Goal: Task Accomplishment & Management: Manage account settings

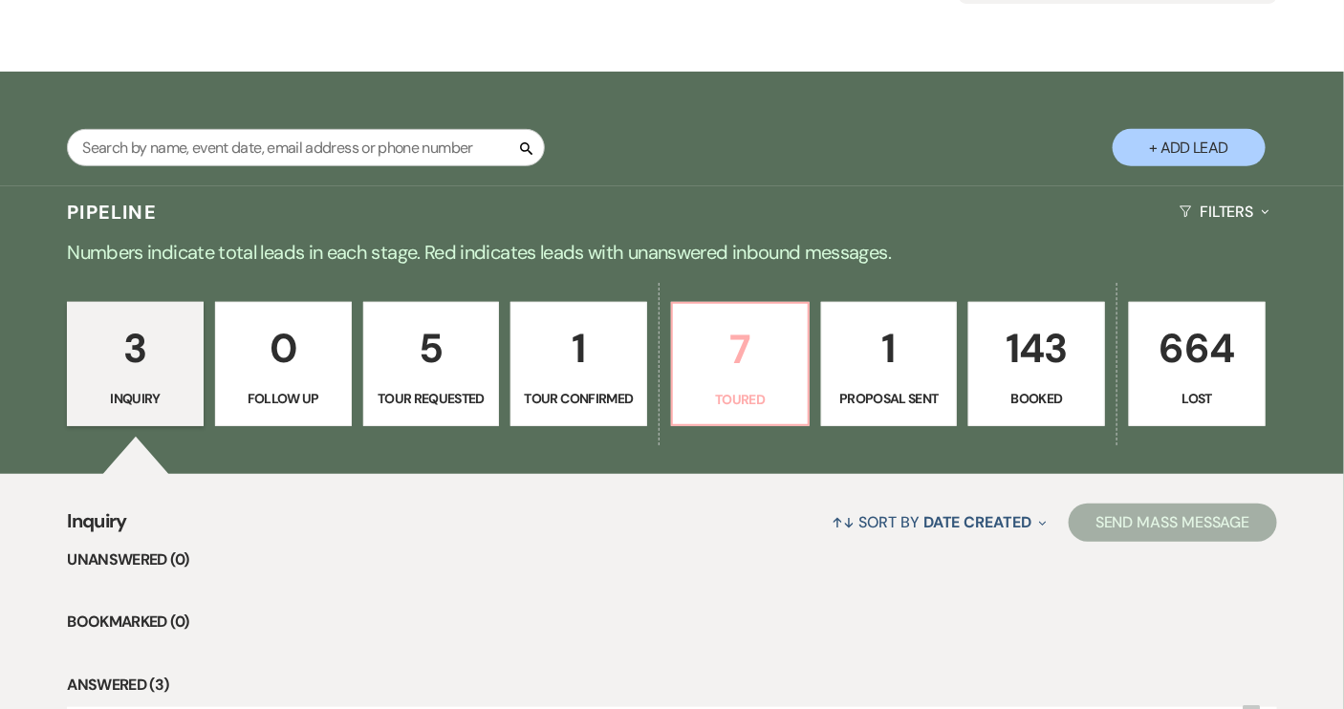
click at [721, 402] on p "Toured" at bounding box center [740, 399] width 112 height 21
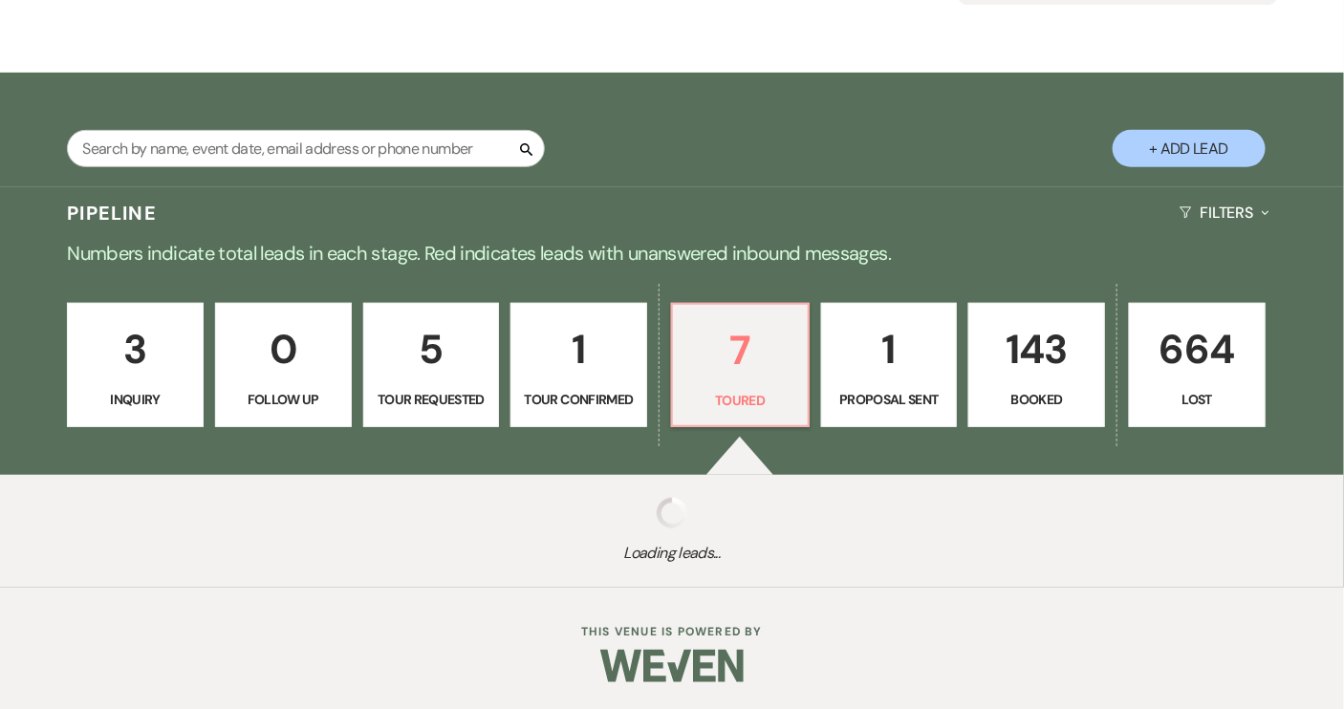
select select "5"
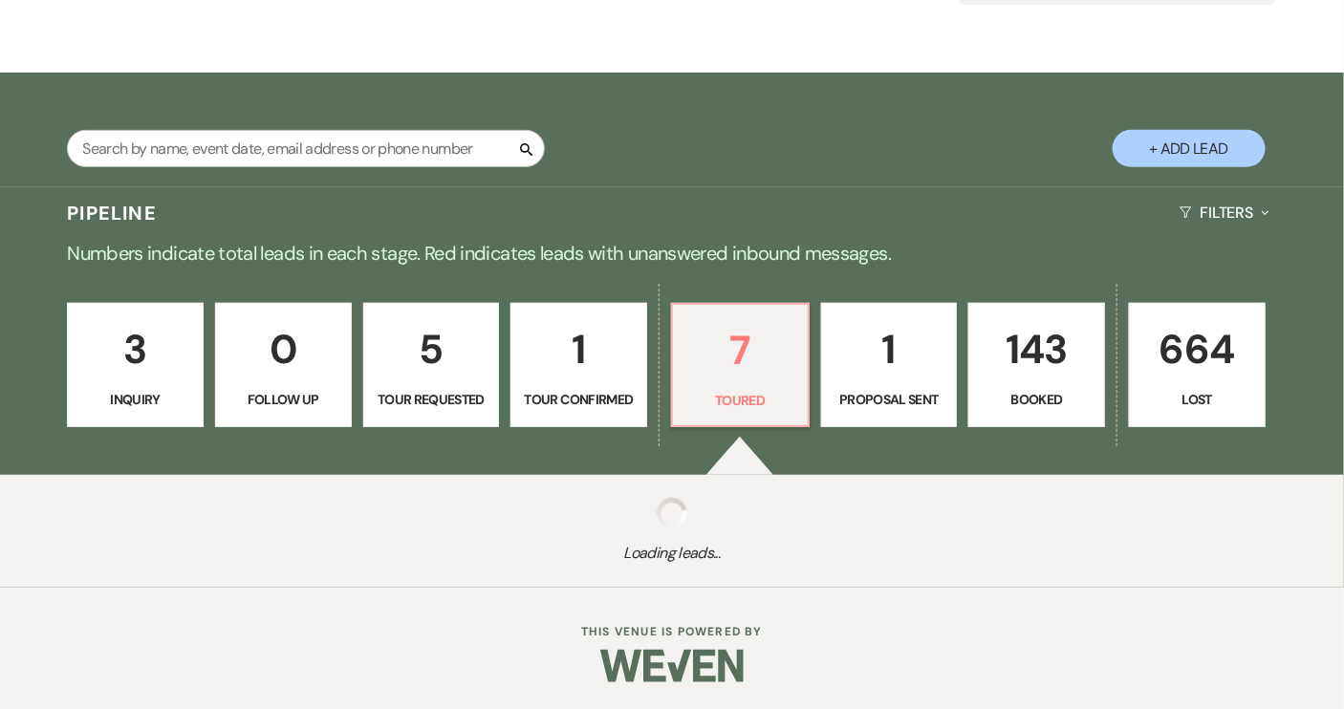
select select "5"
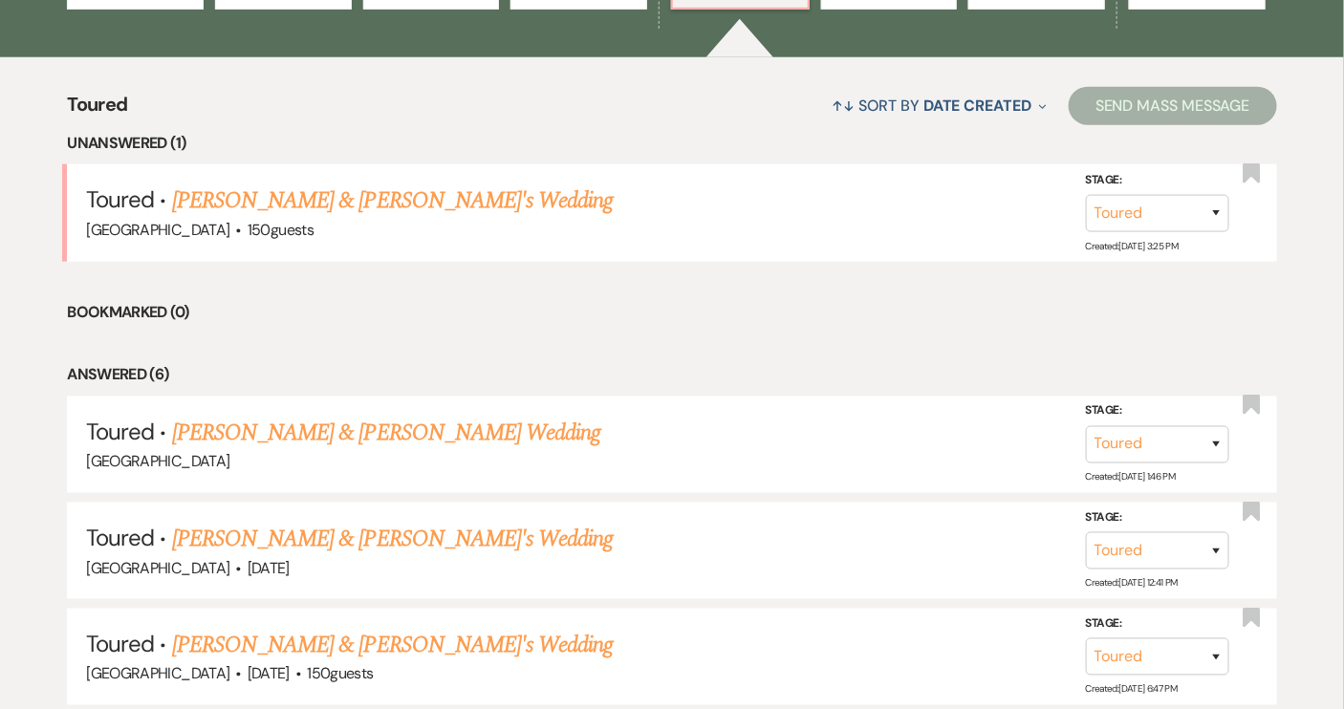
scroll to position [695, 0]
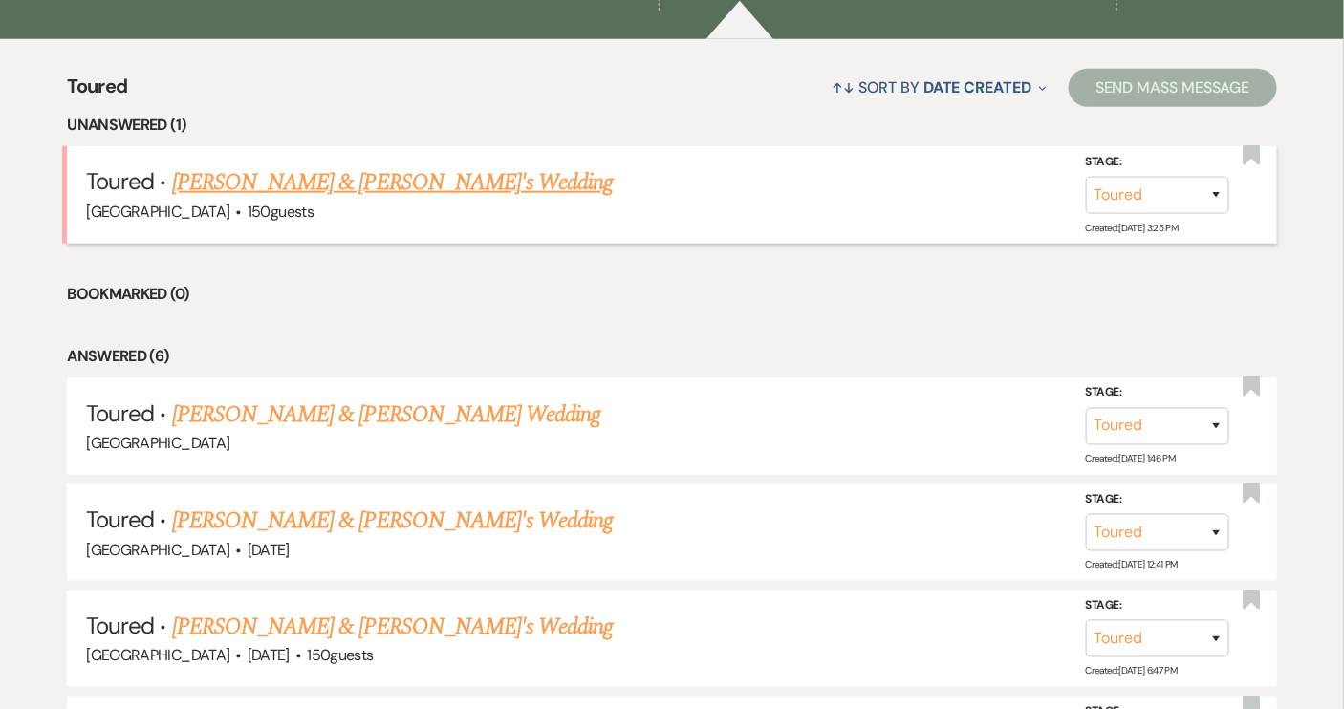
click at [333, 176] on link "[PERSON_NAME] & [PERSON_NAME]'s Wedding" at bounding box center [392, 182] width 441 height 34
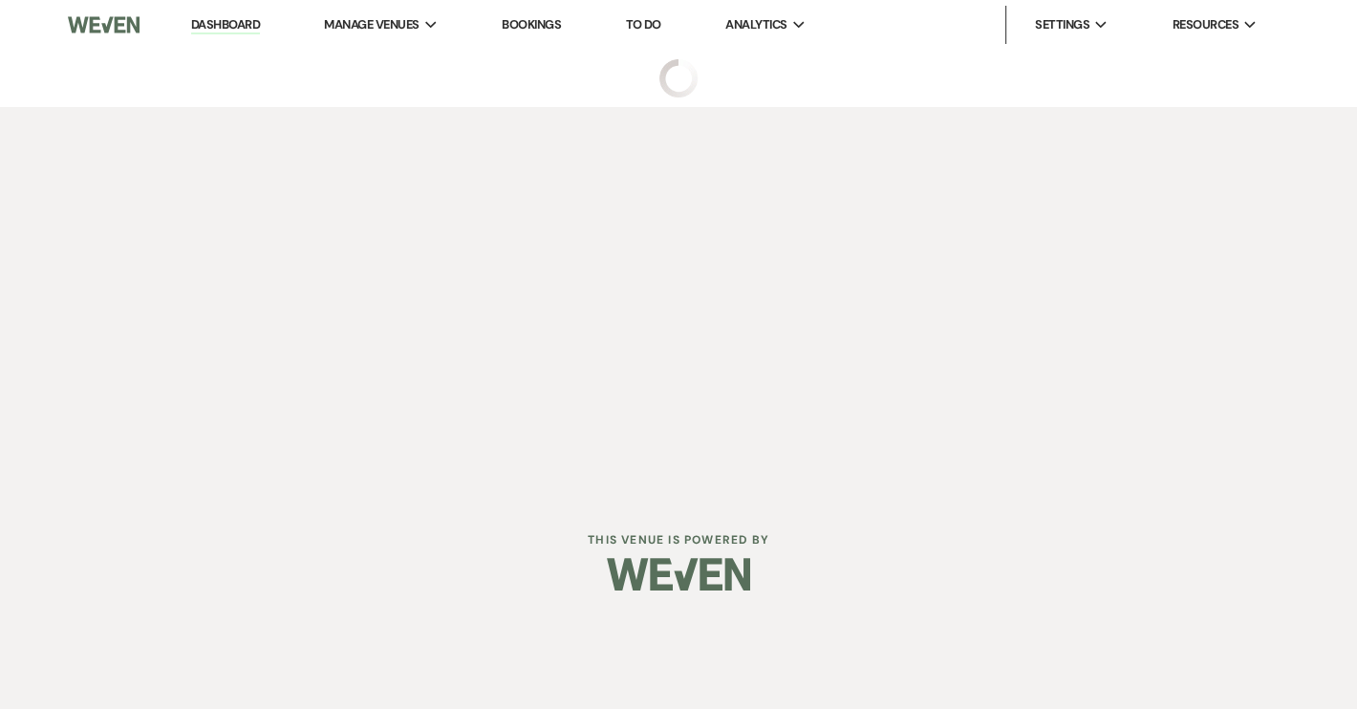
select select "5"
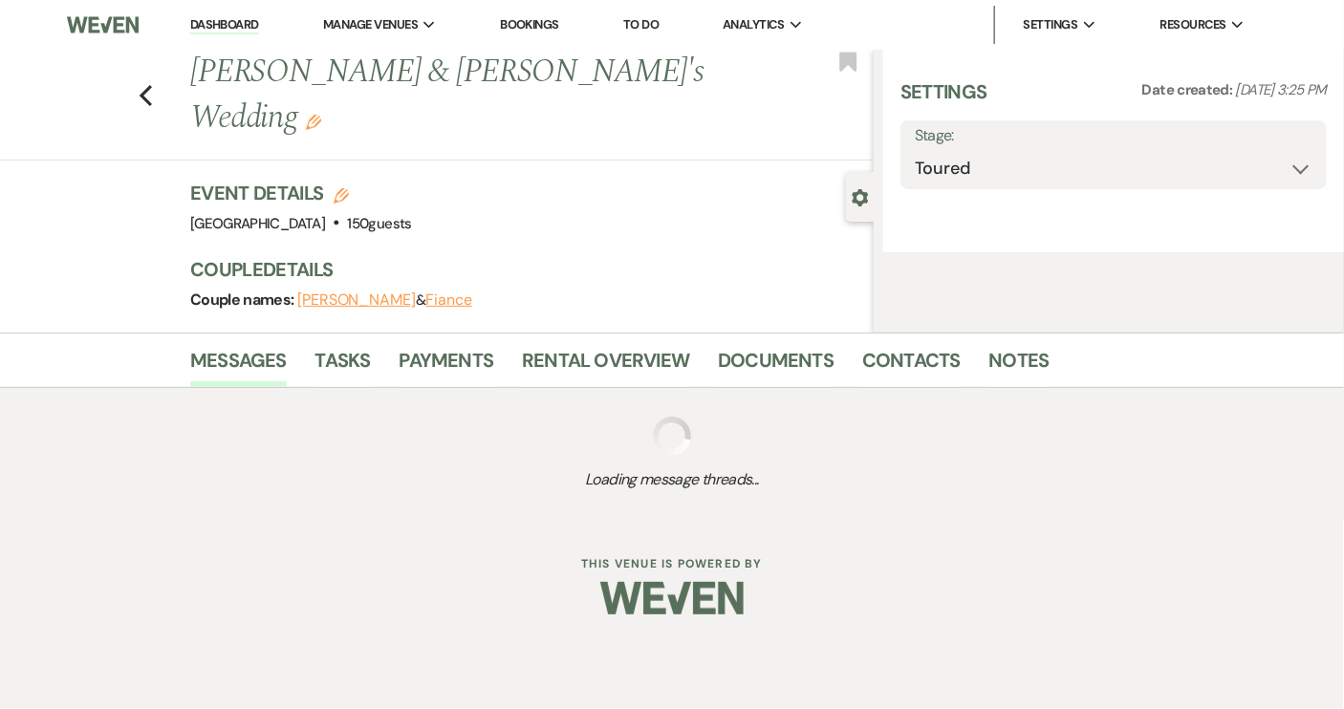
select select "7"
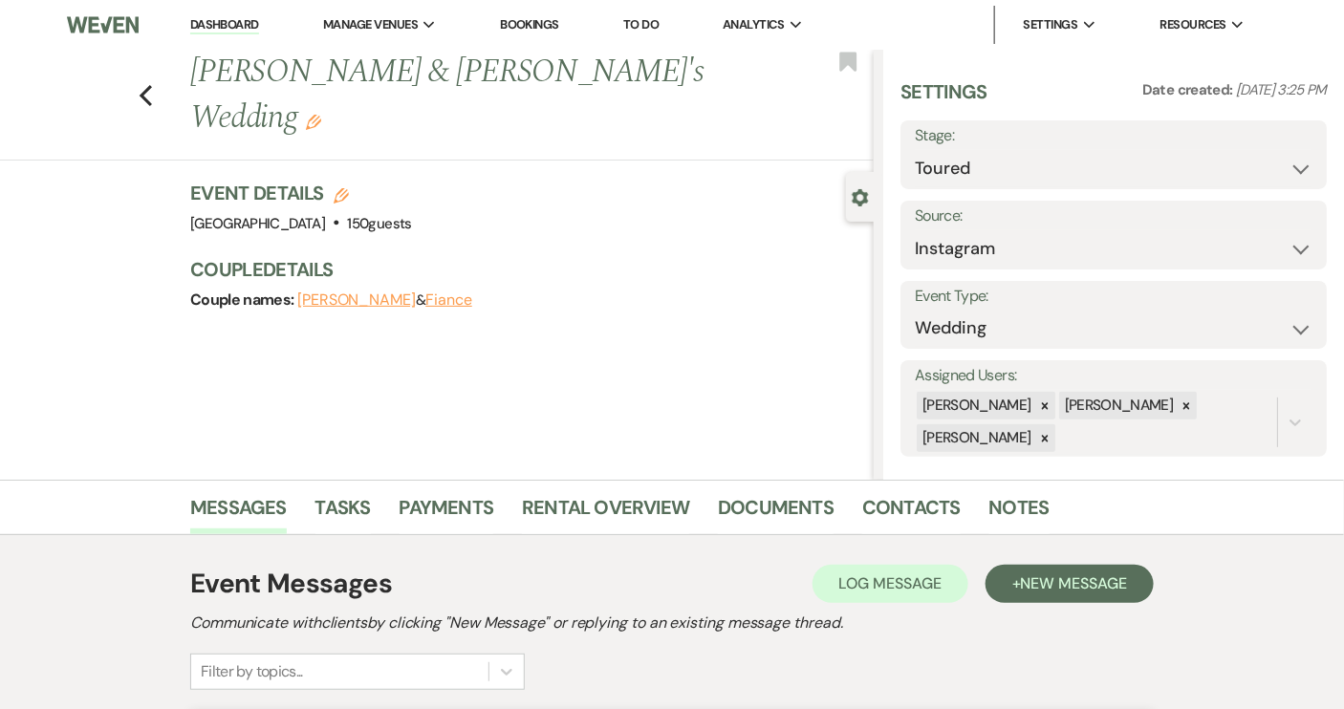
click at [324, 292] on button "[PERSON_NAME]" at bounding box center [356, 299] width 118 height 15
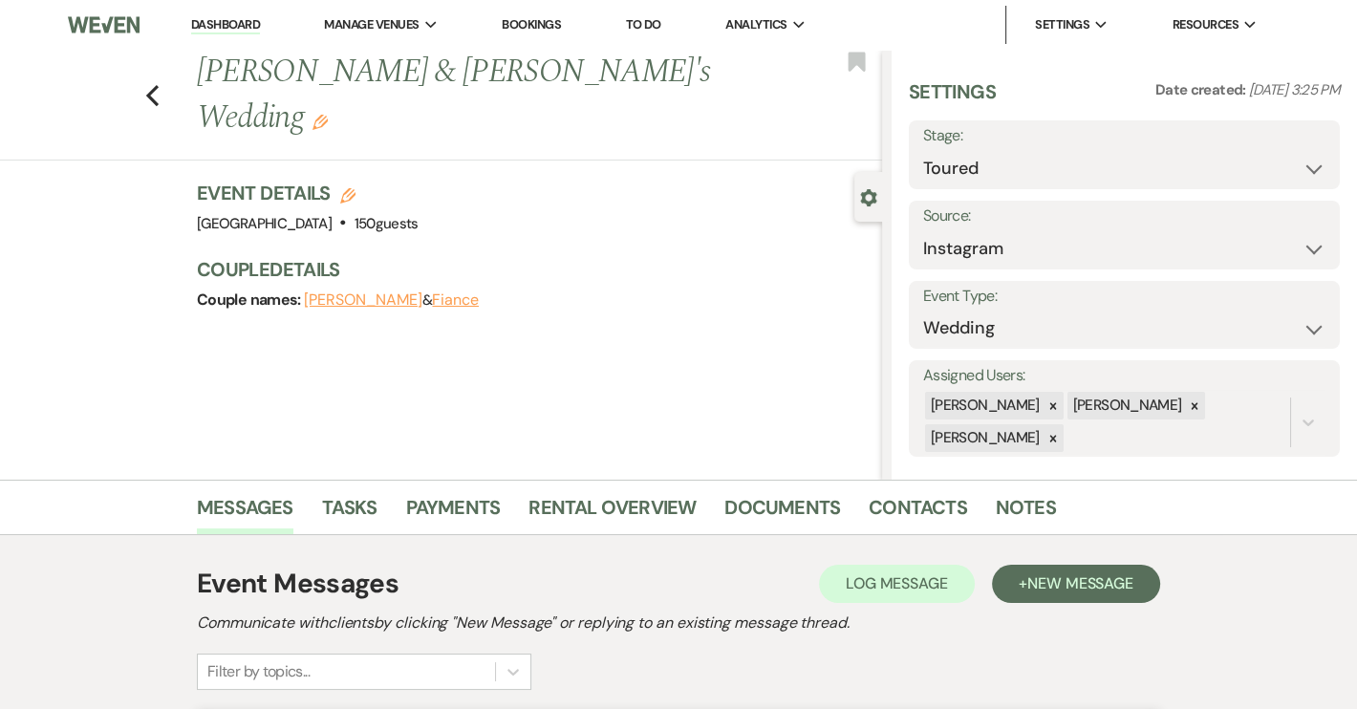
select select "1"
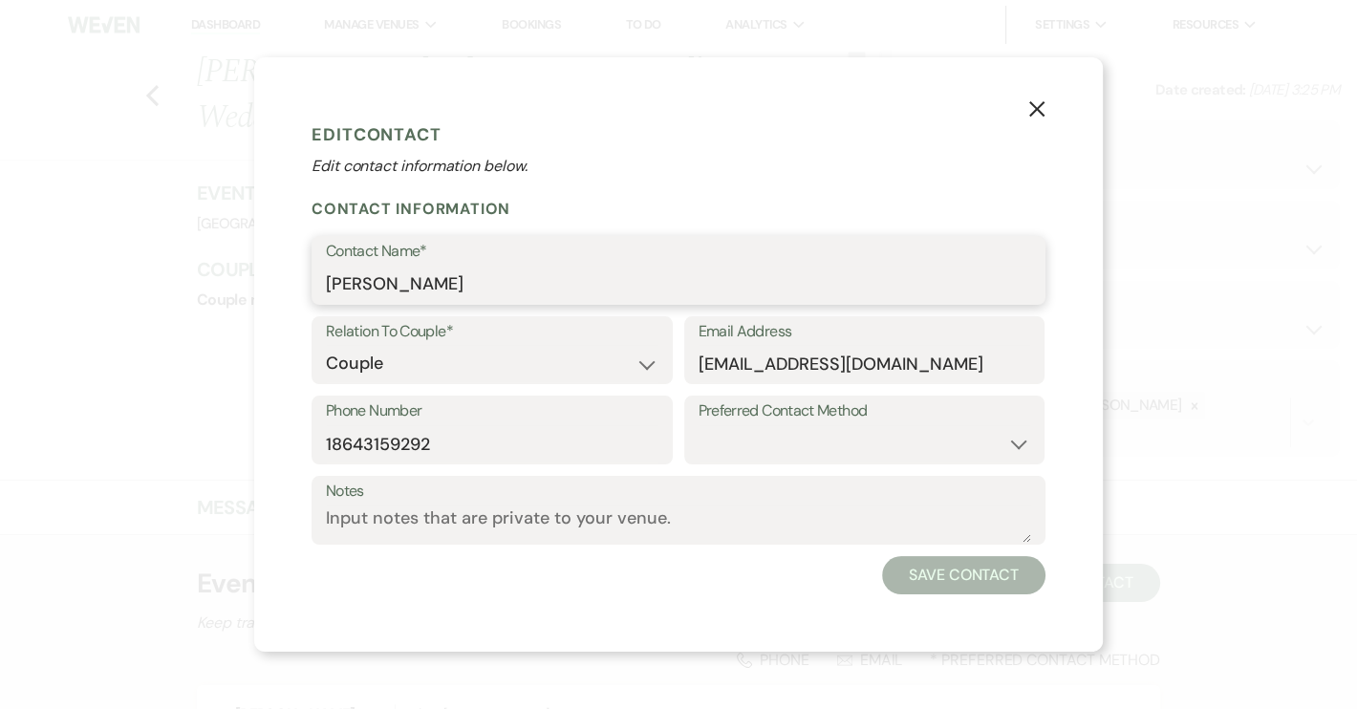
drag, startPoint x: 327, startPoint y: 284, endPoint x: 482, endPoint y: 292, distance: 155.0
click at [482, 292] on input "[PERSON_NAME]" at bounding box center [678, 284] width 705 height 37
click at [1036, 111] on icon "X" at bounding box center [1036, 108] width 17 height 17
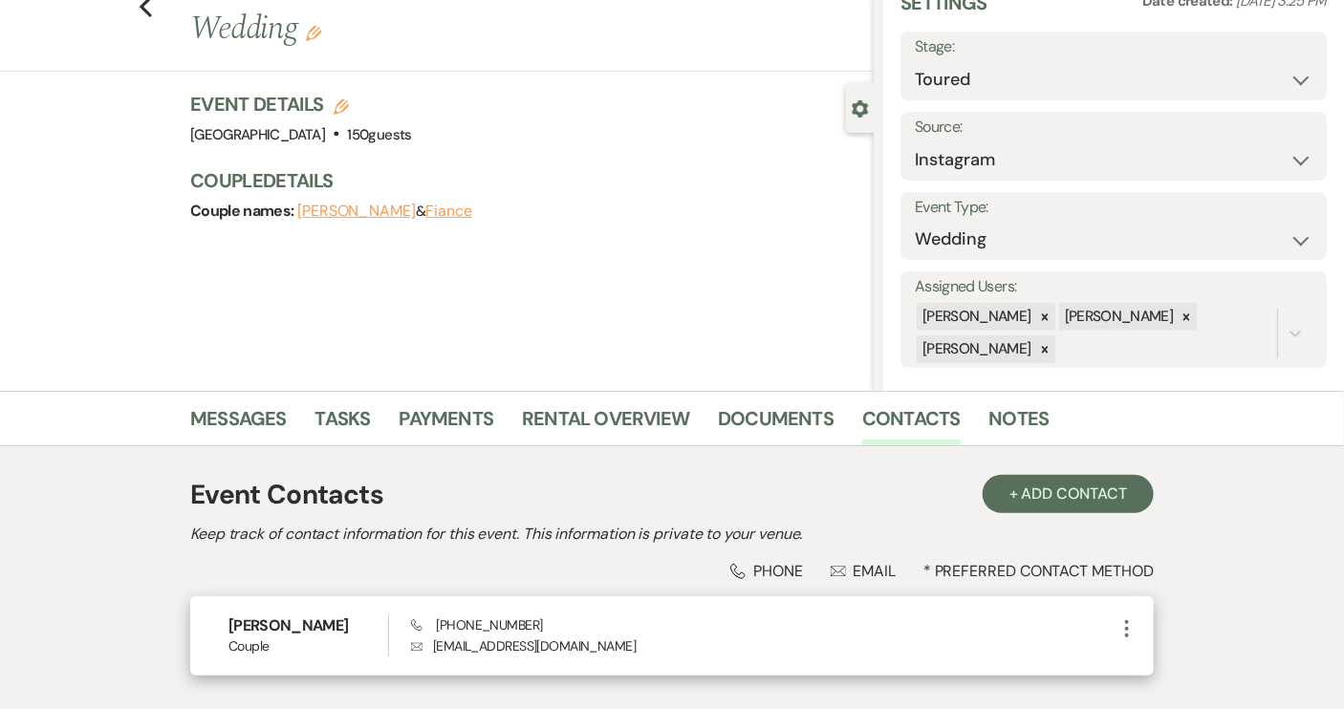
scroll to position [224, 0]
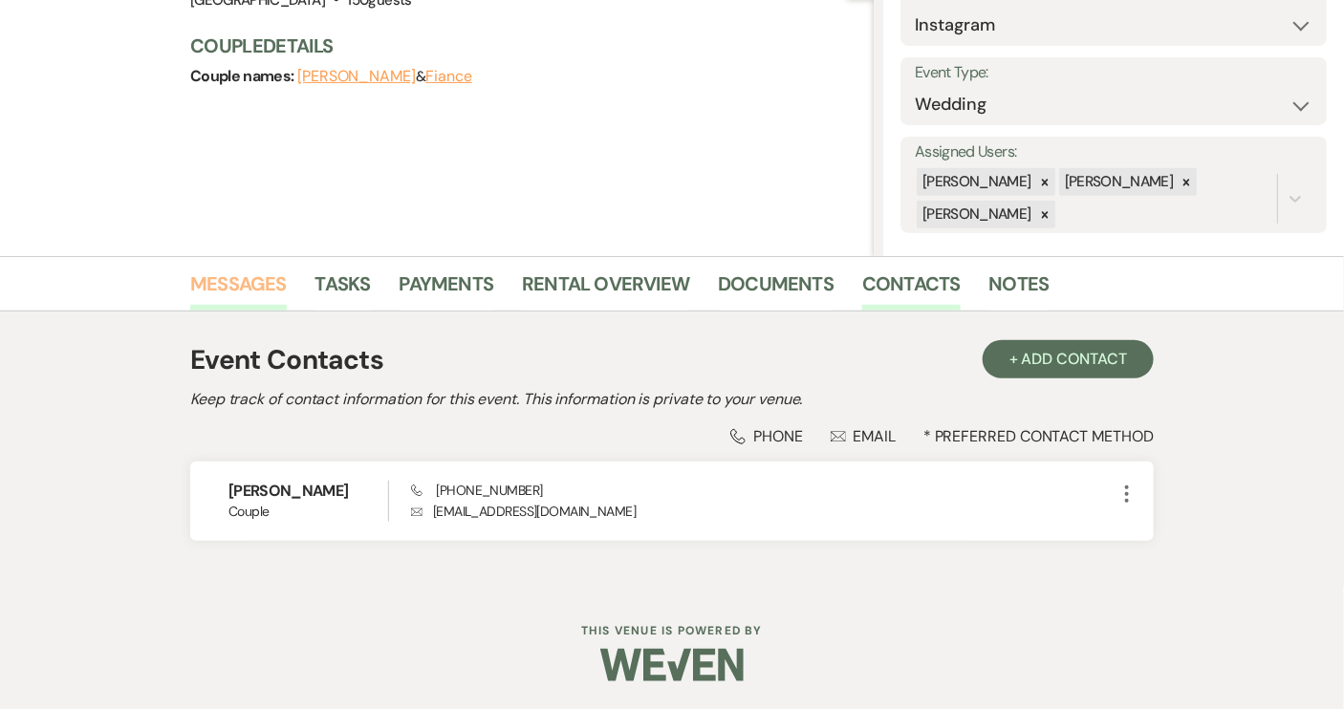
click at [223, 285] on link "Messages" at bounding box center [238, 290] width 97 height 42
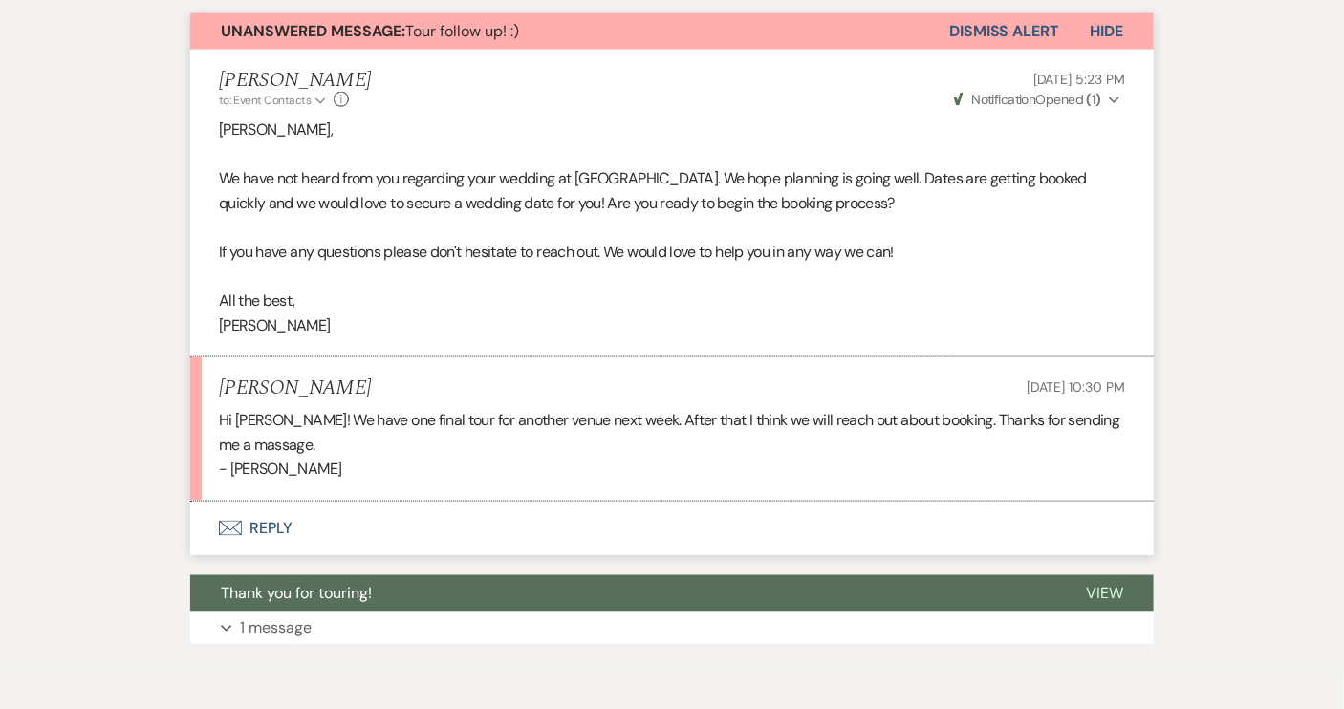
scroll to position [783, 0]
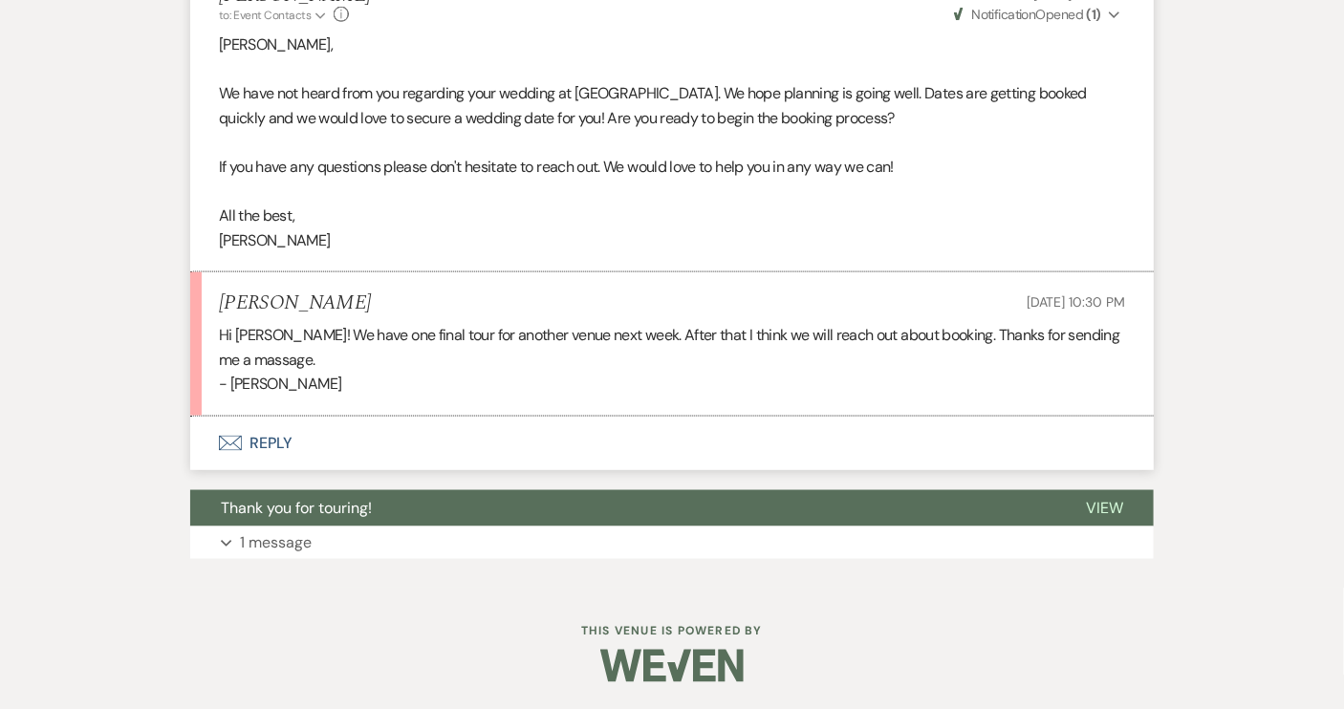
click at [429, 484] on div "Event Messages Log Log Message + New Message Communicate with clients by clicki…" at bounding box center [671, 170] width 963 height 797
click at [428, 502] on button "Thank you for touring!" at bounding box center [622, 508] width 865 height 36
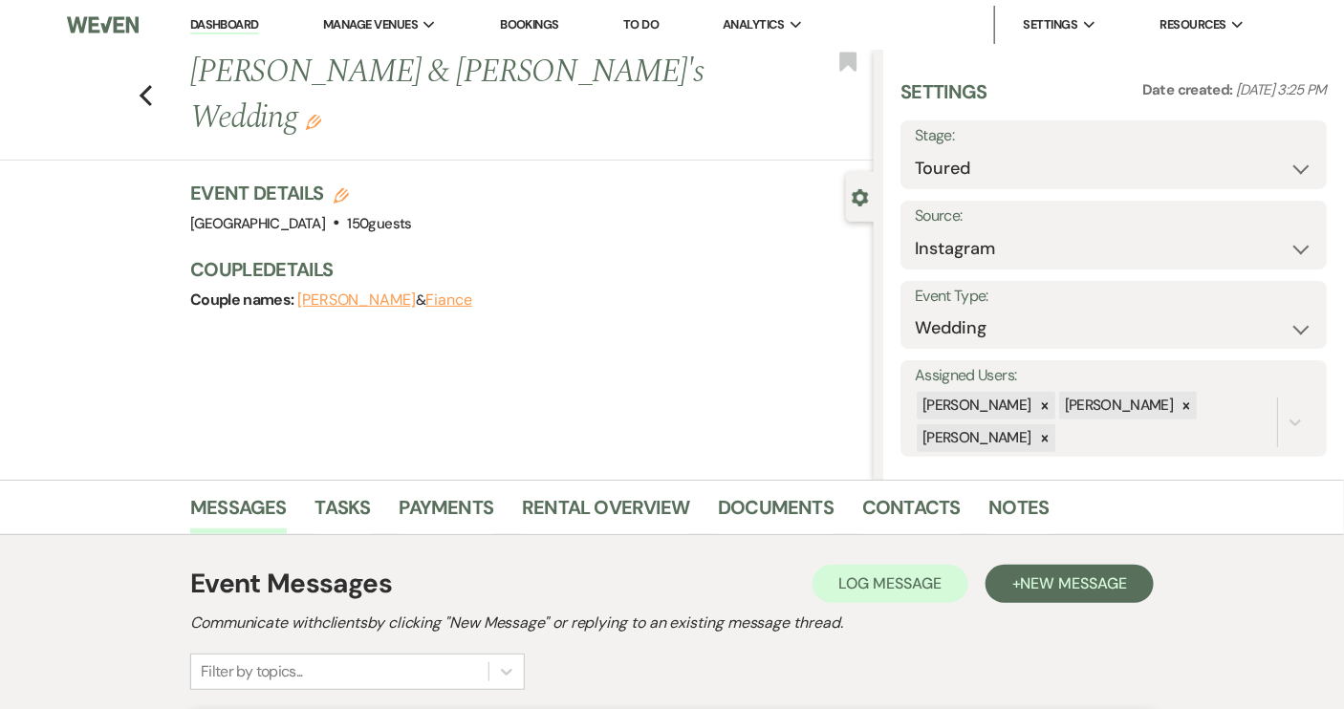
scroll to position [0, 0]
drag, startPoint x: 979, startPoint y: 217, endPoint x: 663, endPoint y: 240, distance: 316.2
click at [663, 256] on div "Couple Details Couple names: [PERSON_NAME] & [PERSON_NAME]" at bounding box center [522, 284] width 664 height 57
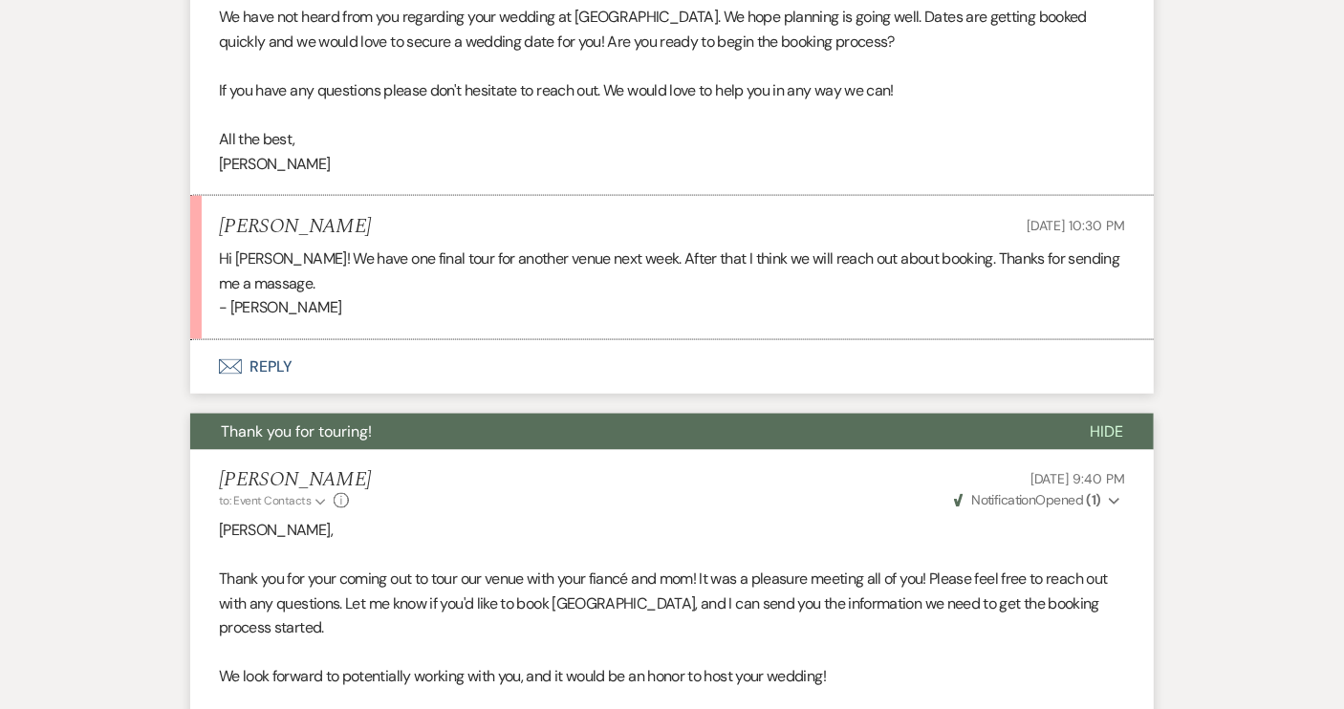
scroll to position [869, 0]
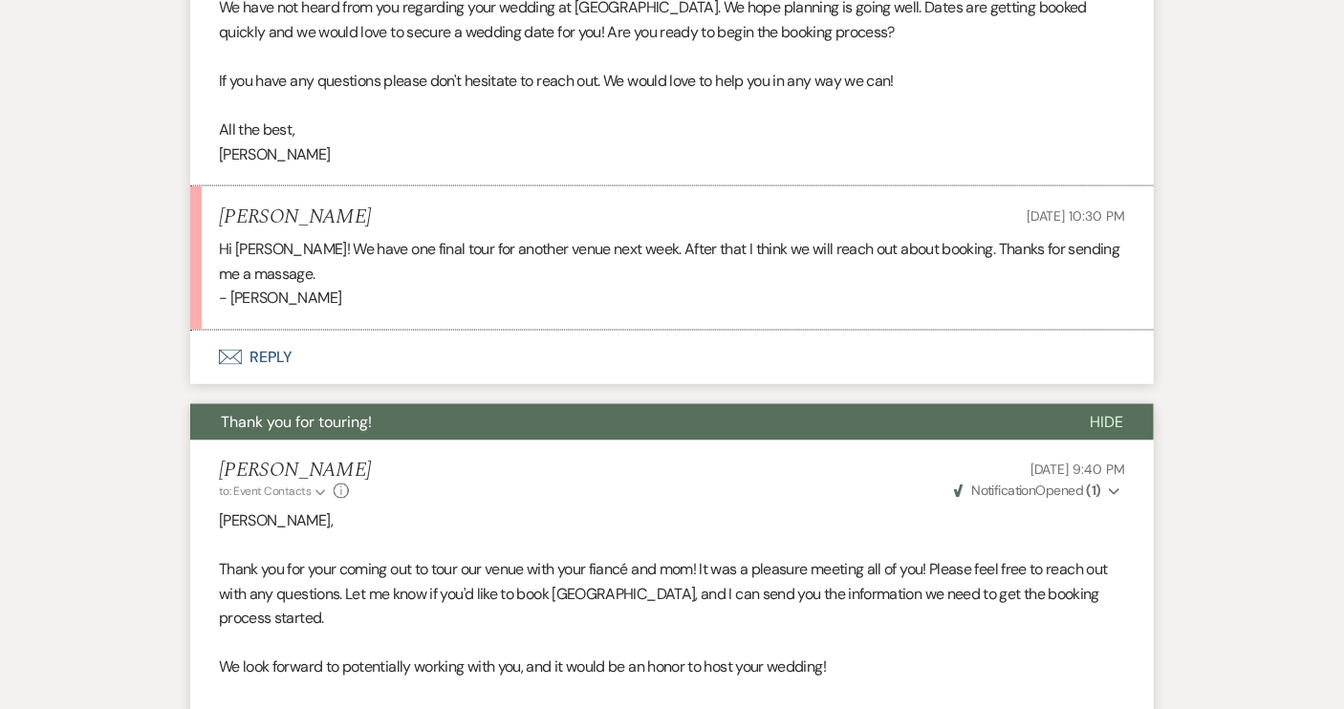
click at [272, 353] on button "Envelope Reply" at bounding box center [671, 358] width 963 height 54
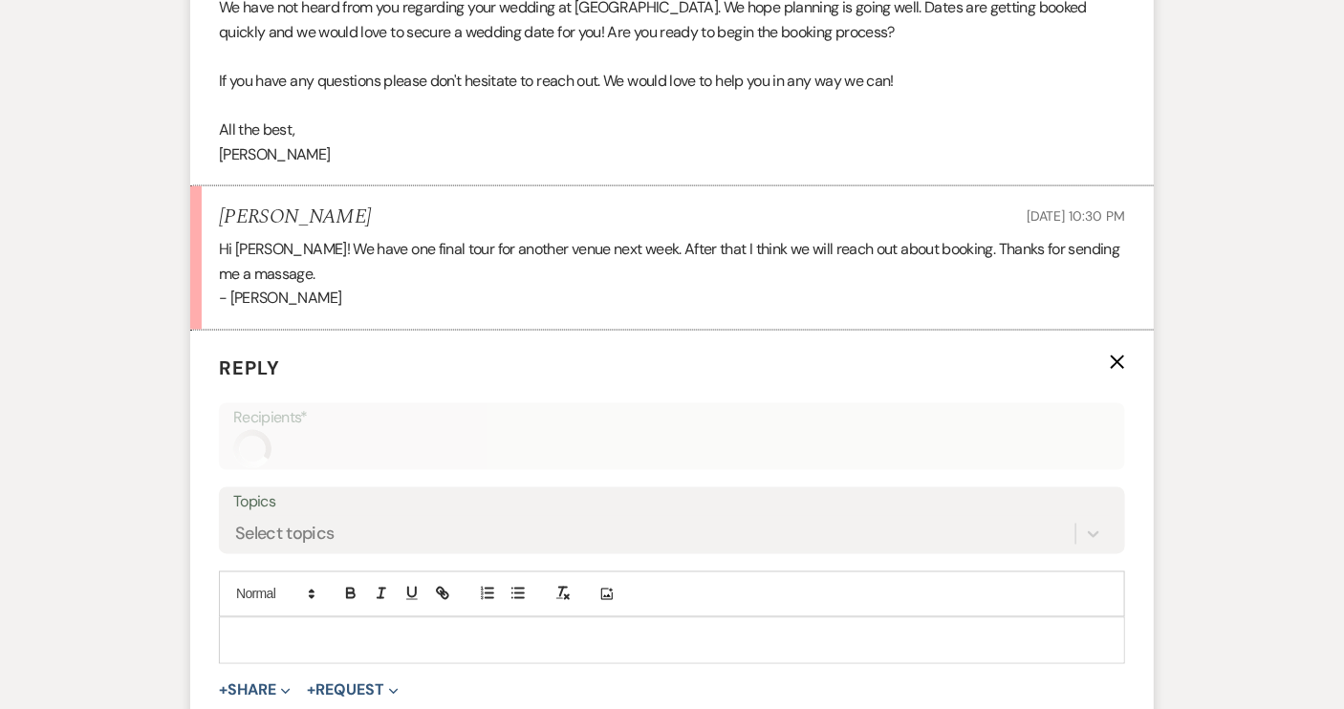
scroll to position [1041, 0]
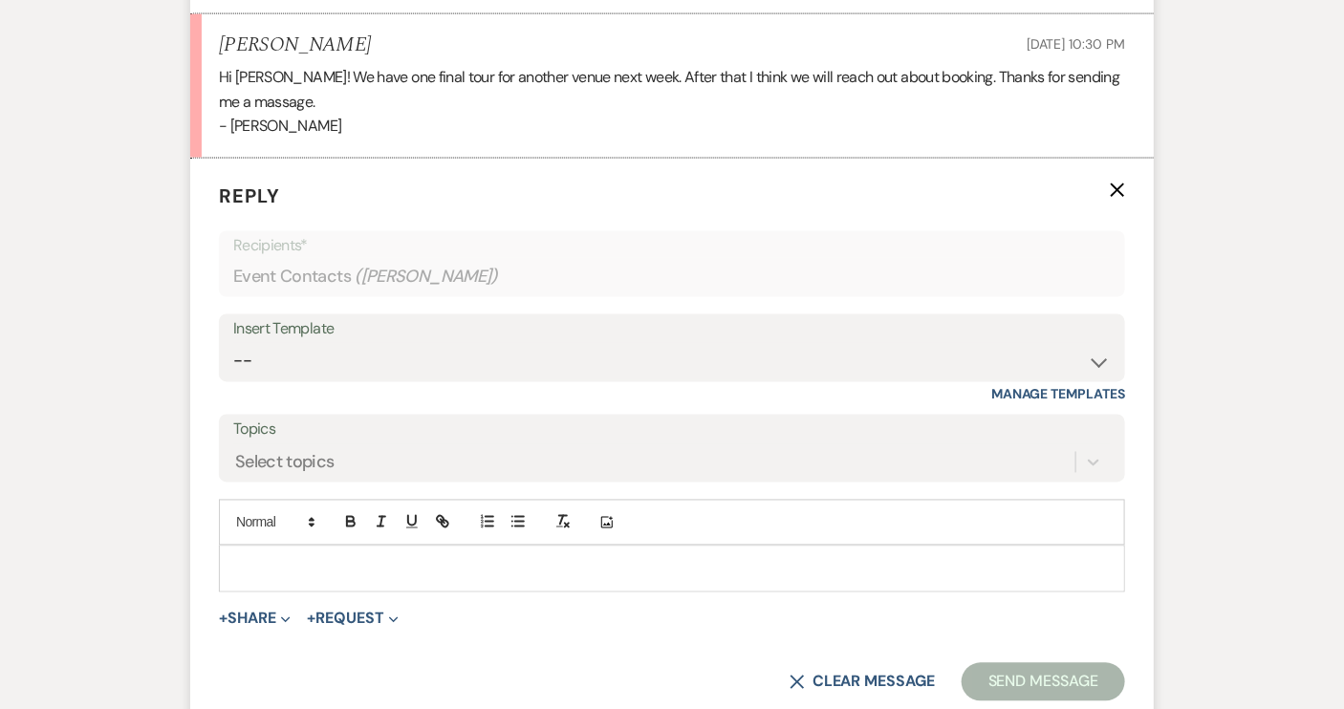
click at [274, 563] on p at bounding box center [671, 568] width 875 height 21
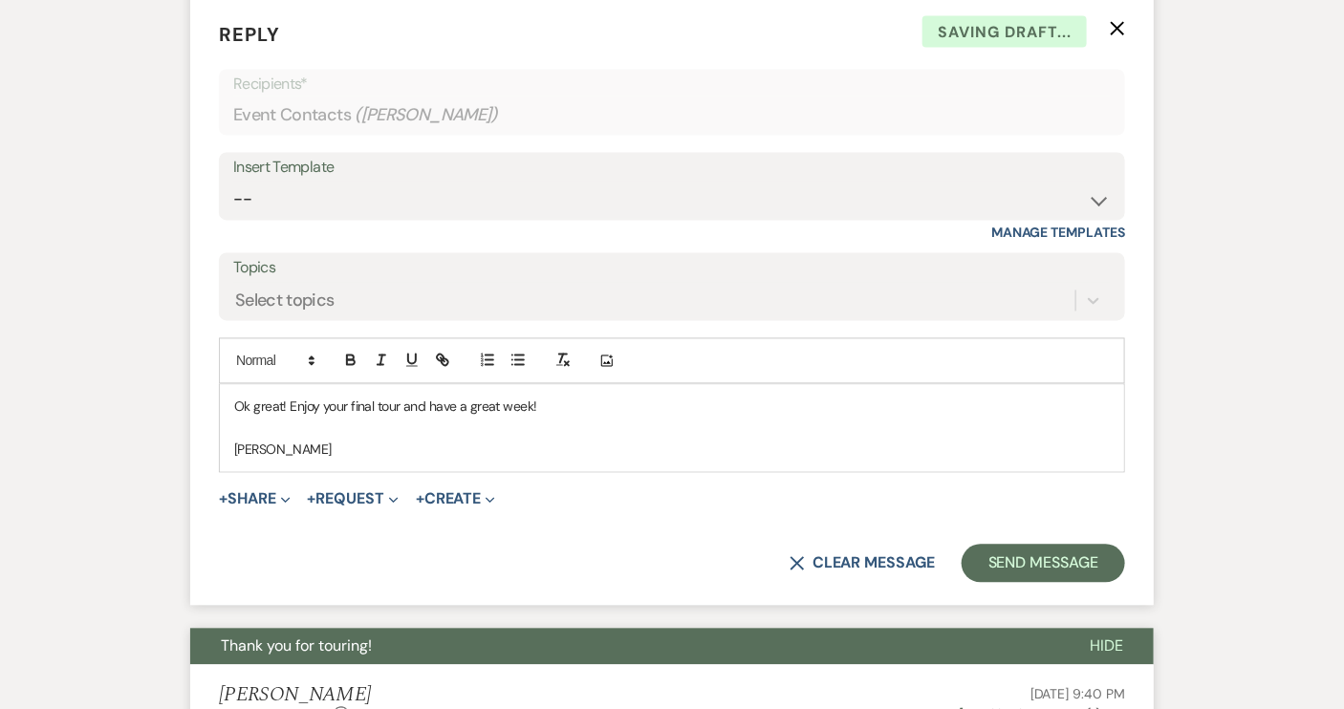
scroll to position [1215, 0]
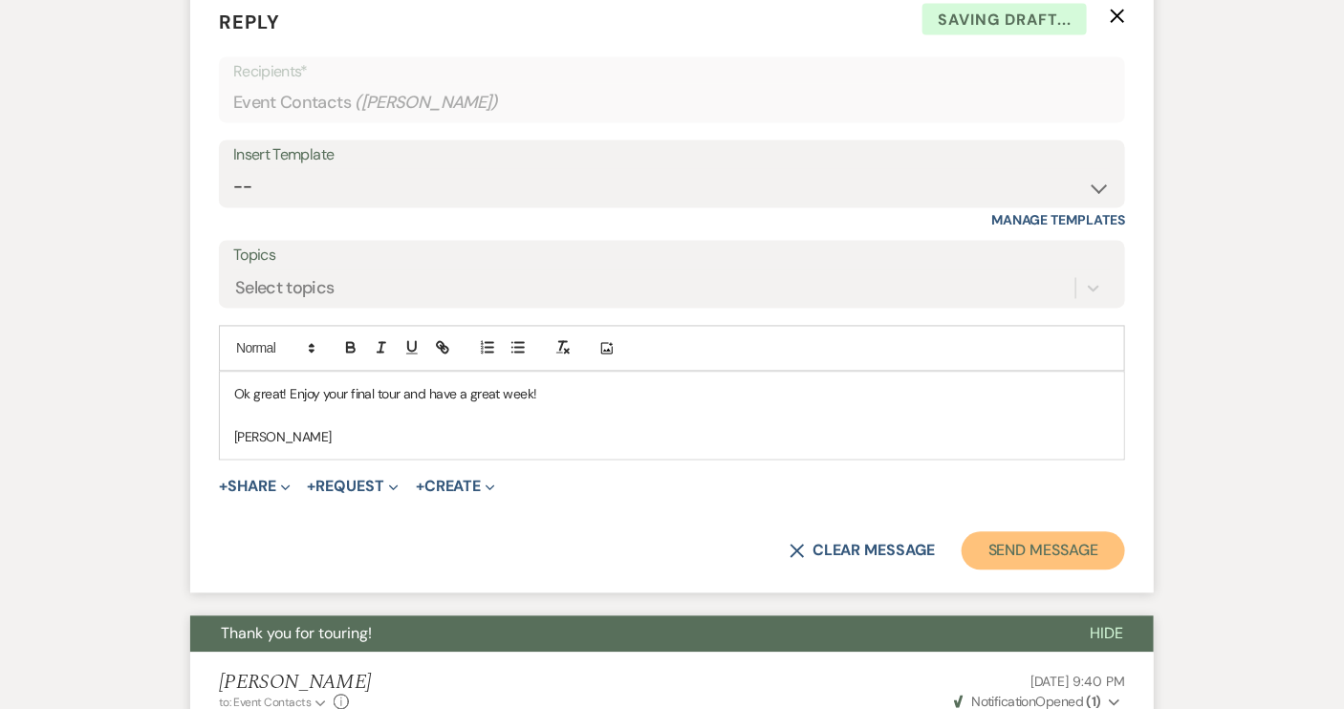
click at [1003, 552] on button "Send Message" at bounding box center [1042, 551] width 163 height 38
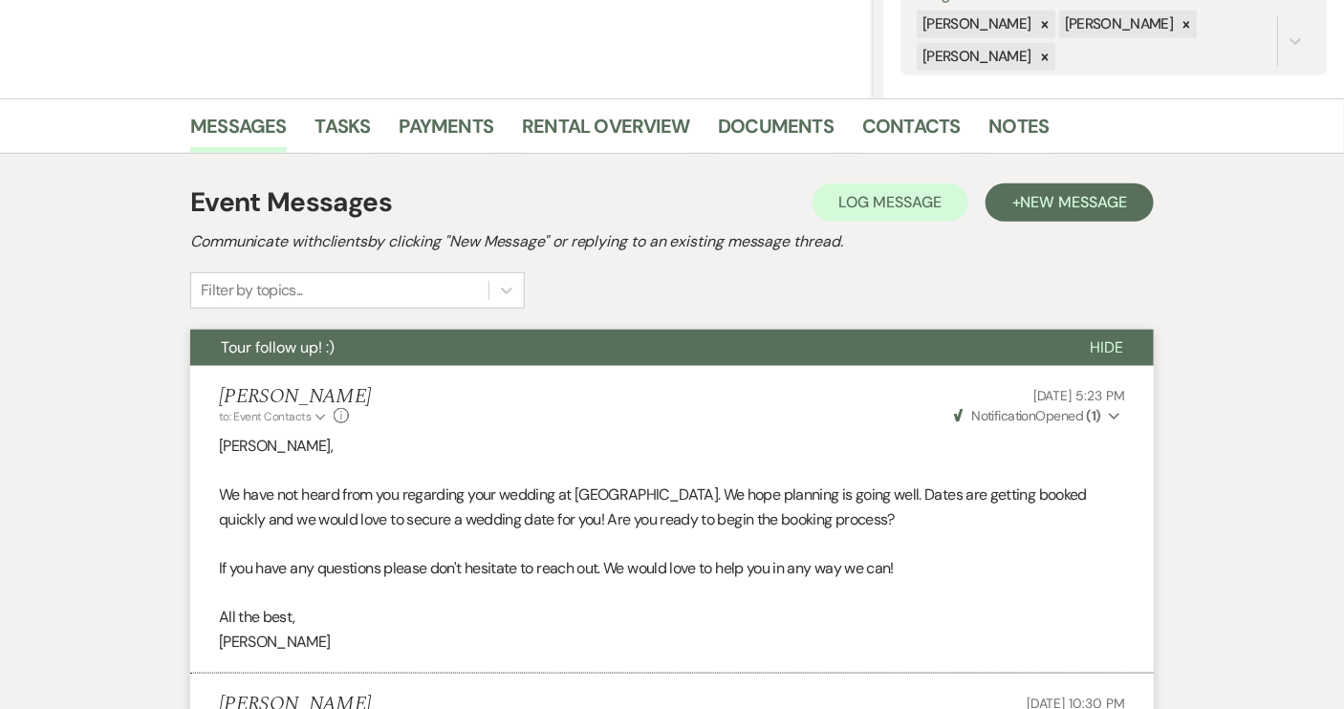
scroll to position [0, 0]
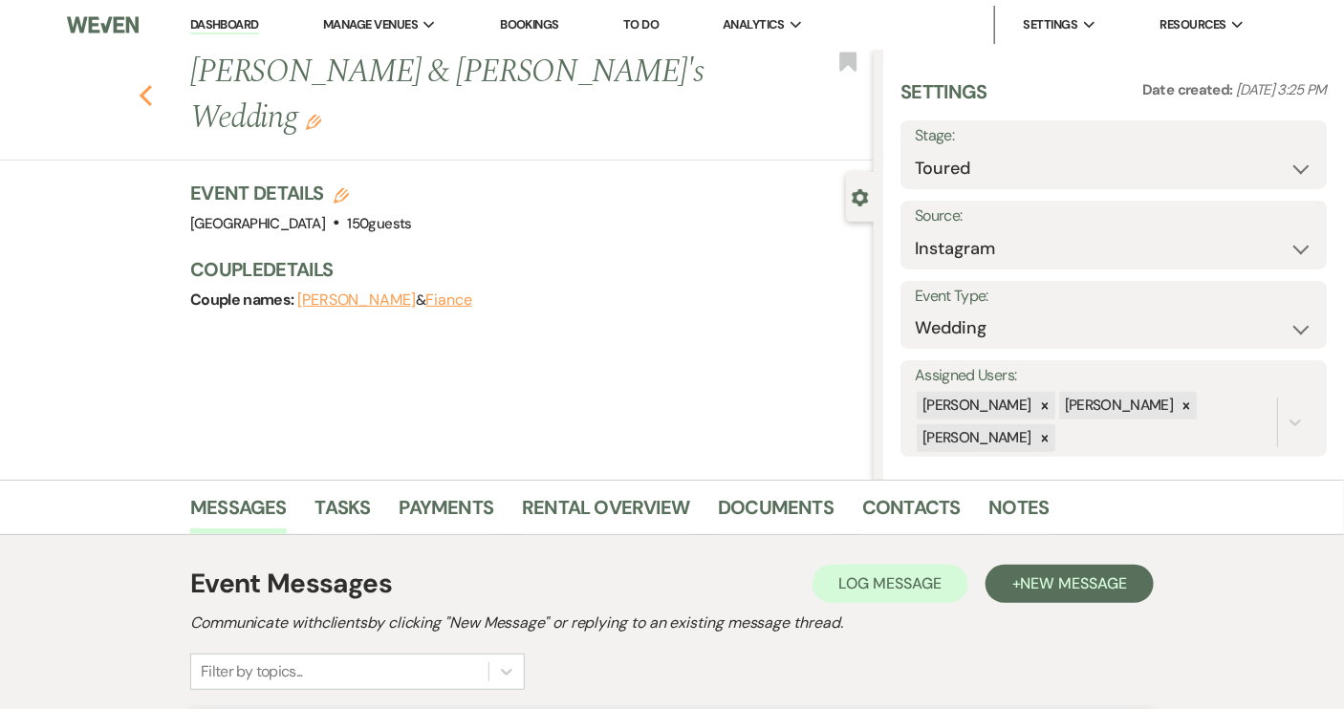
click at [153, 84] on icon "Previous" at bounding box center [146, 95] width 14 height 23
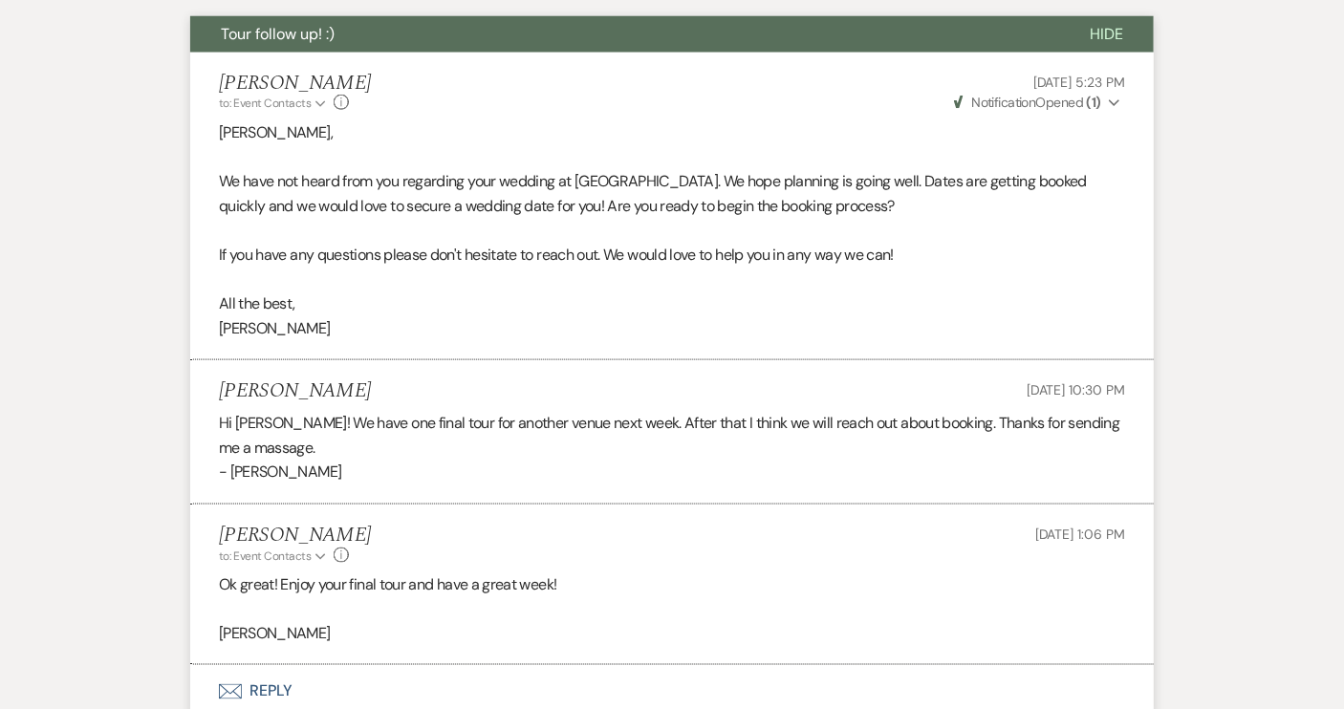
select select "5"
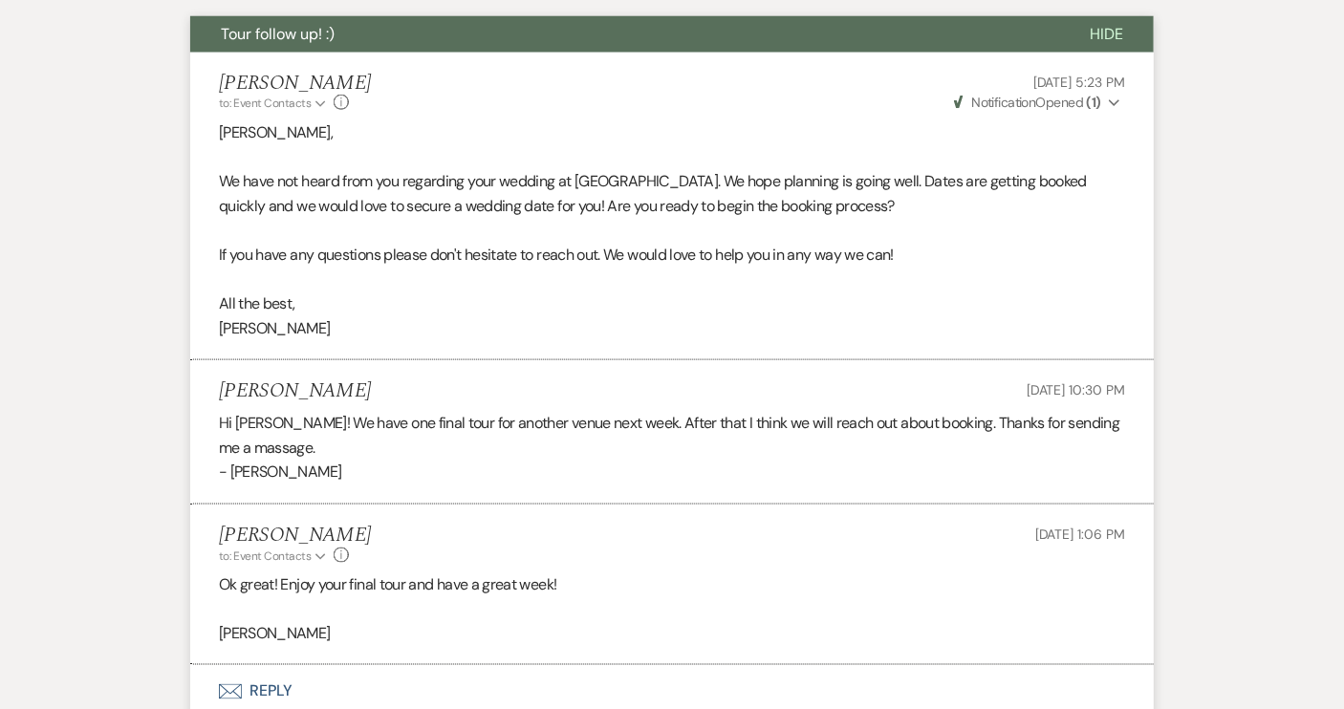
select select "5"
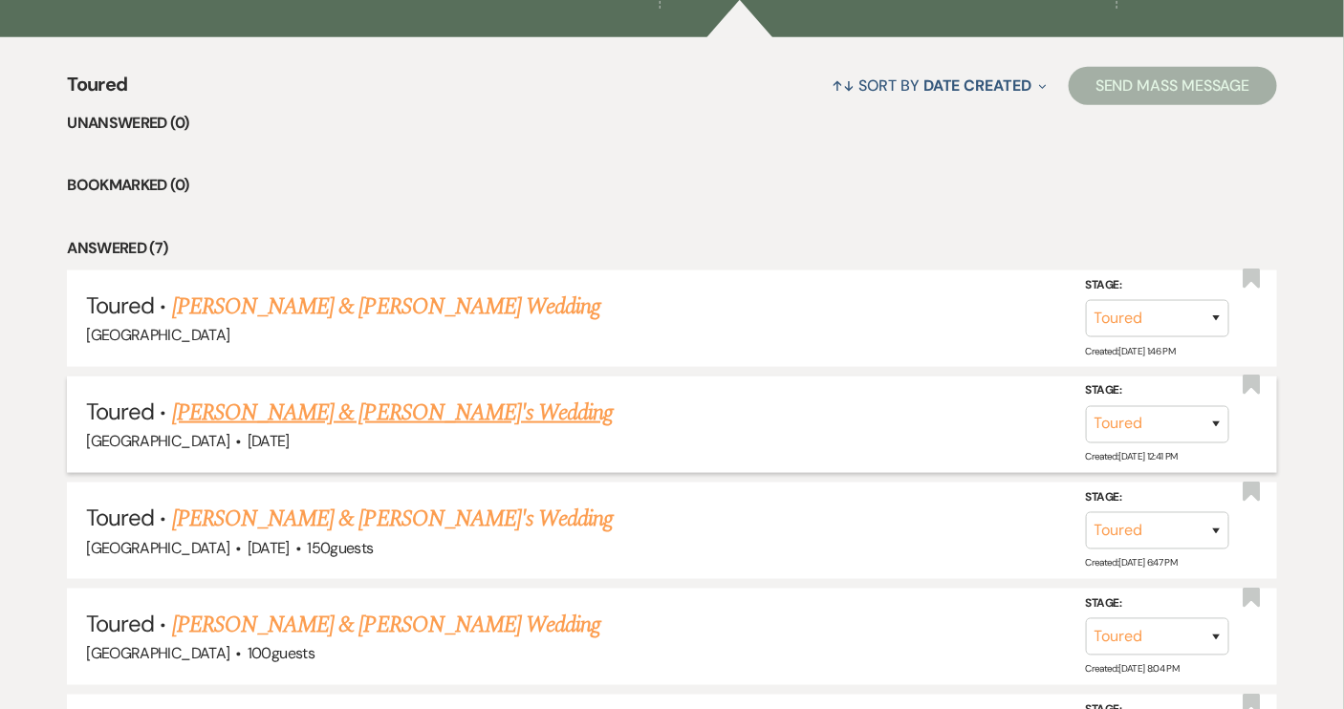
scroll to position [347, 0]
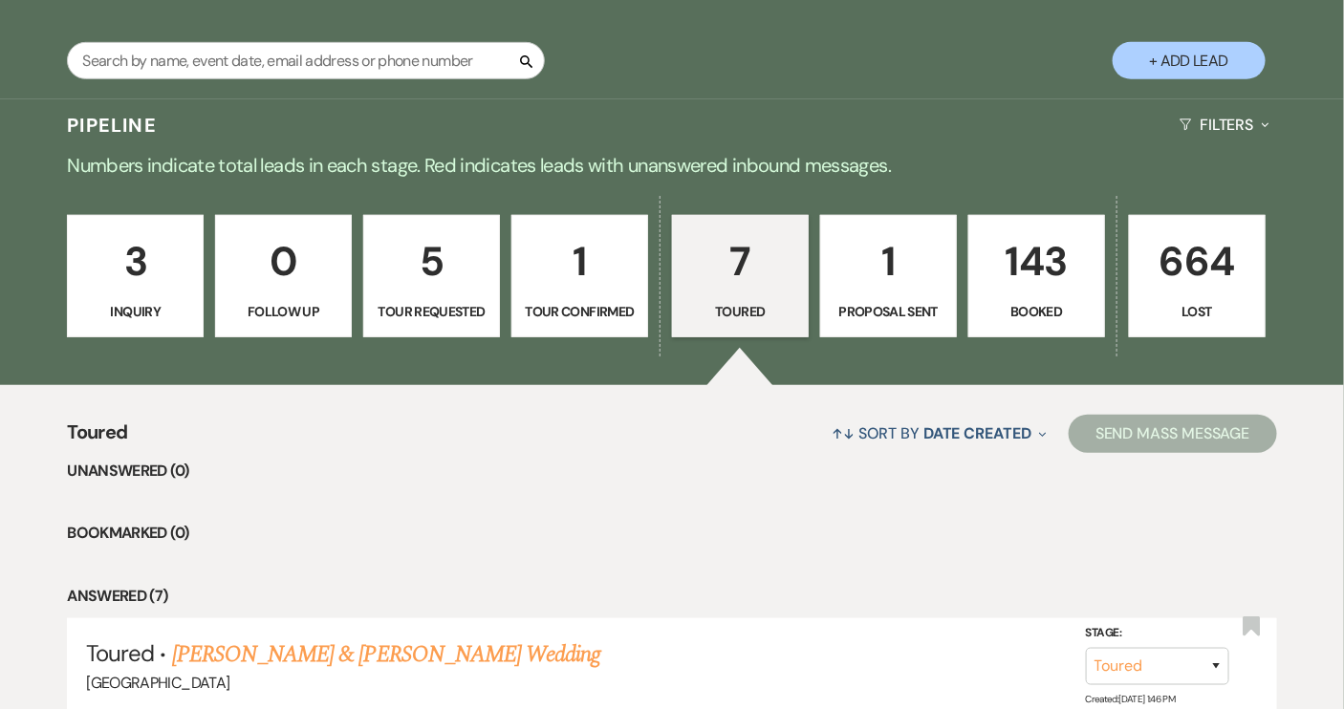
click at [848, 310] on p "Proposal Sent" at bounding box center [888, 311] width 112 height 21
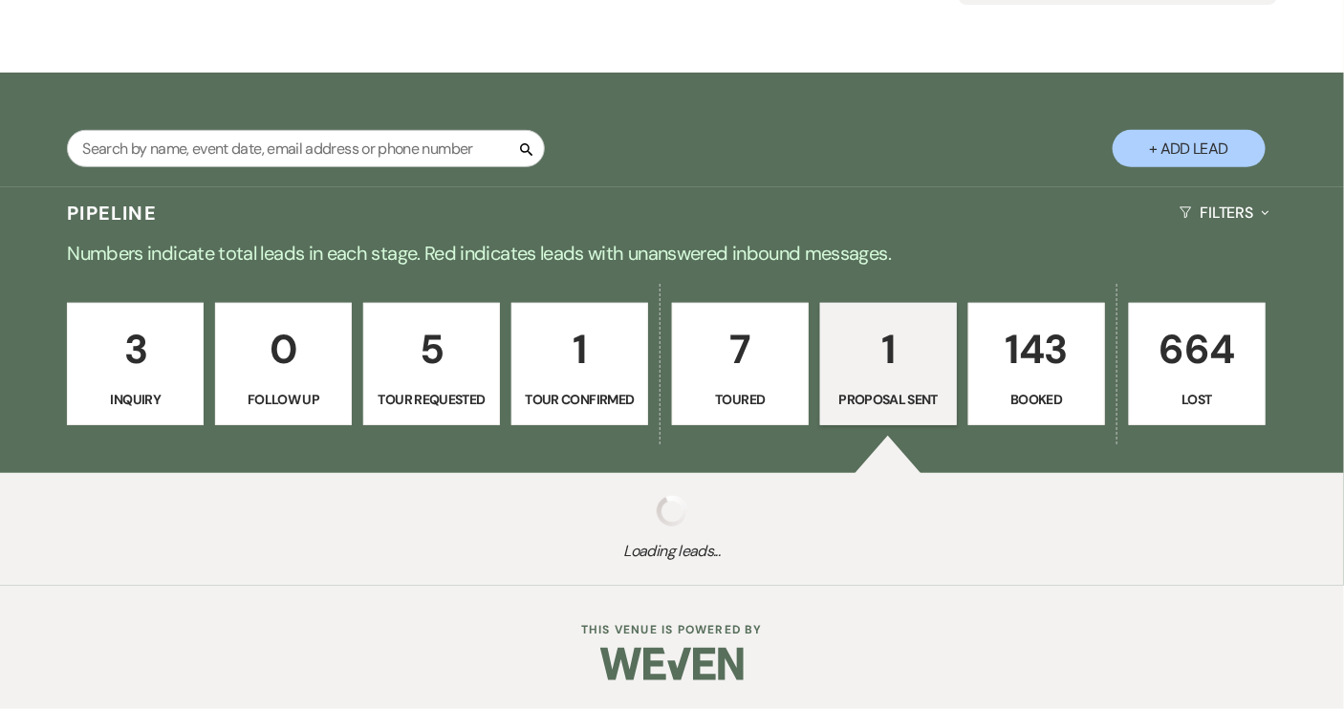
select select "6"
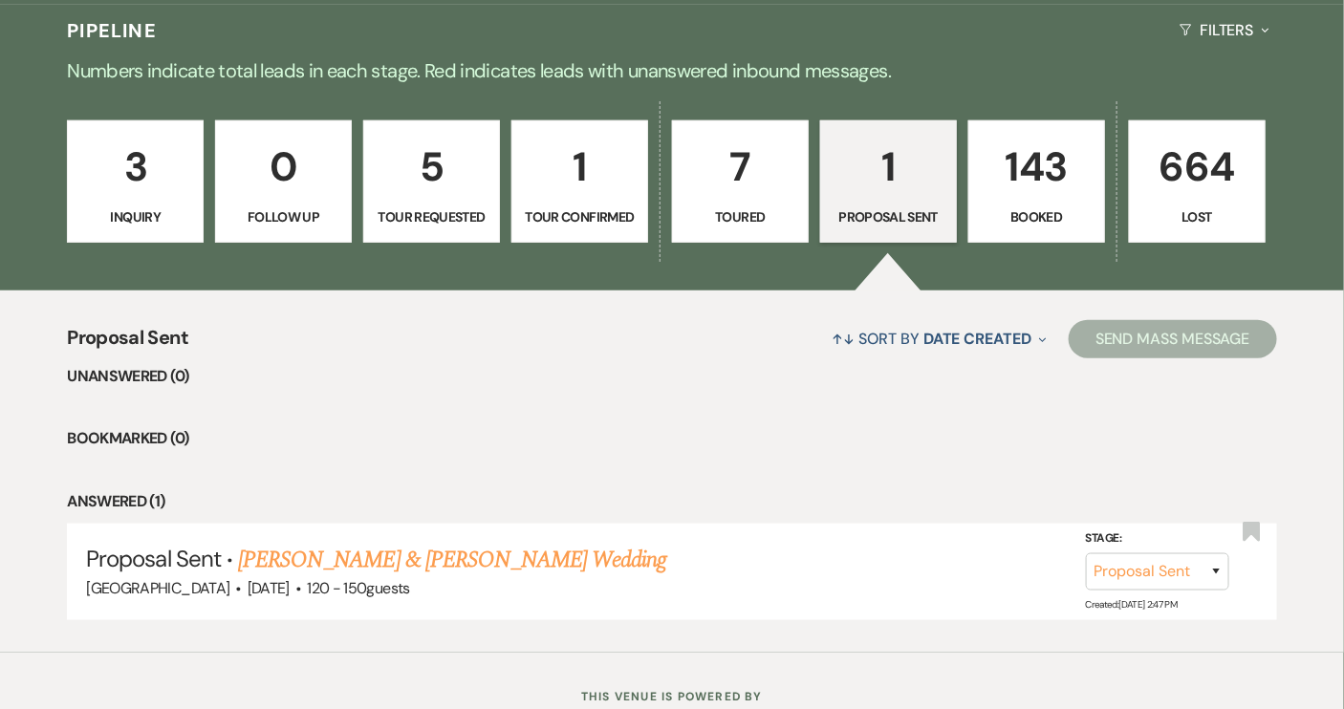
scroll to position [506, 0]
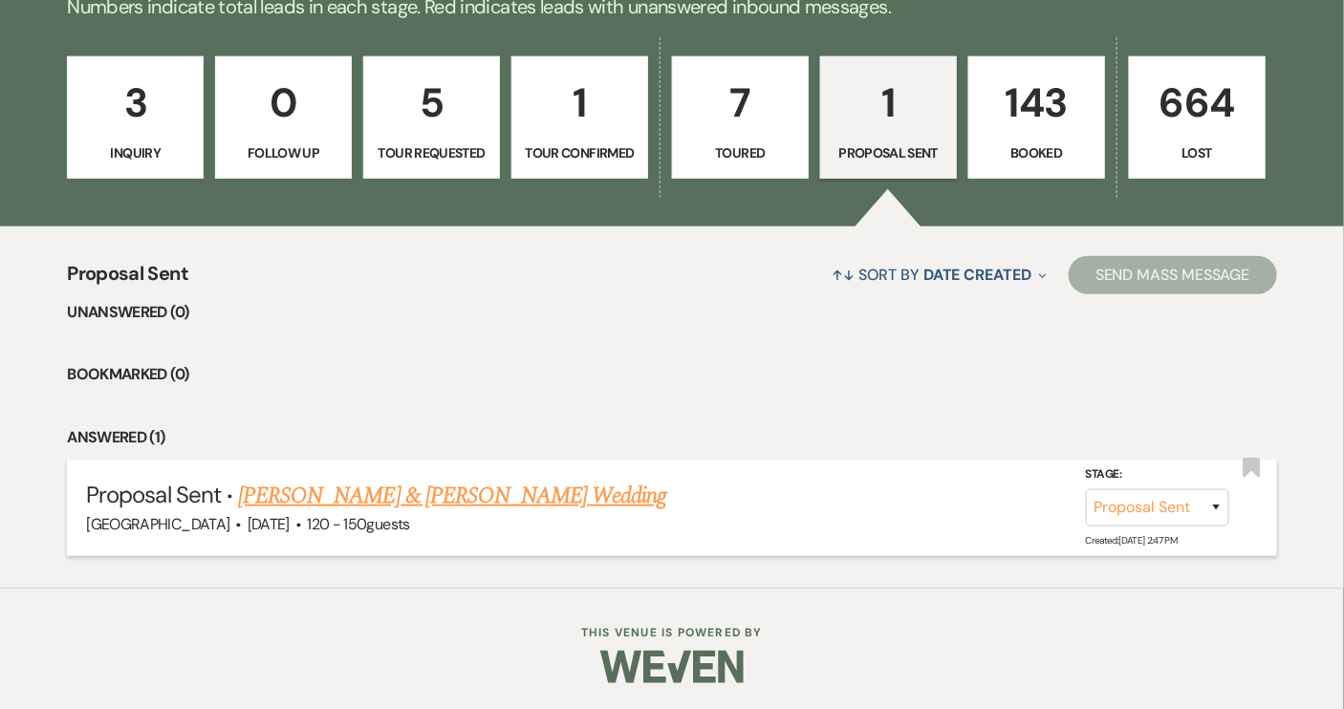
click at [468, 493] on link "[PERSON_NAME] & [PERSON_NAME] Wedding" at bounding box center [452, 496] width 428 height 34
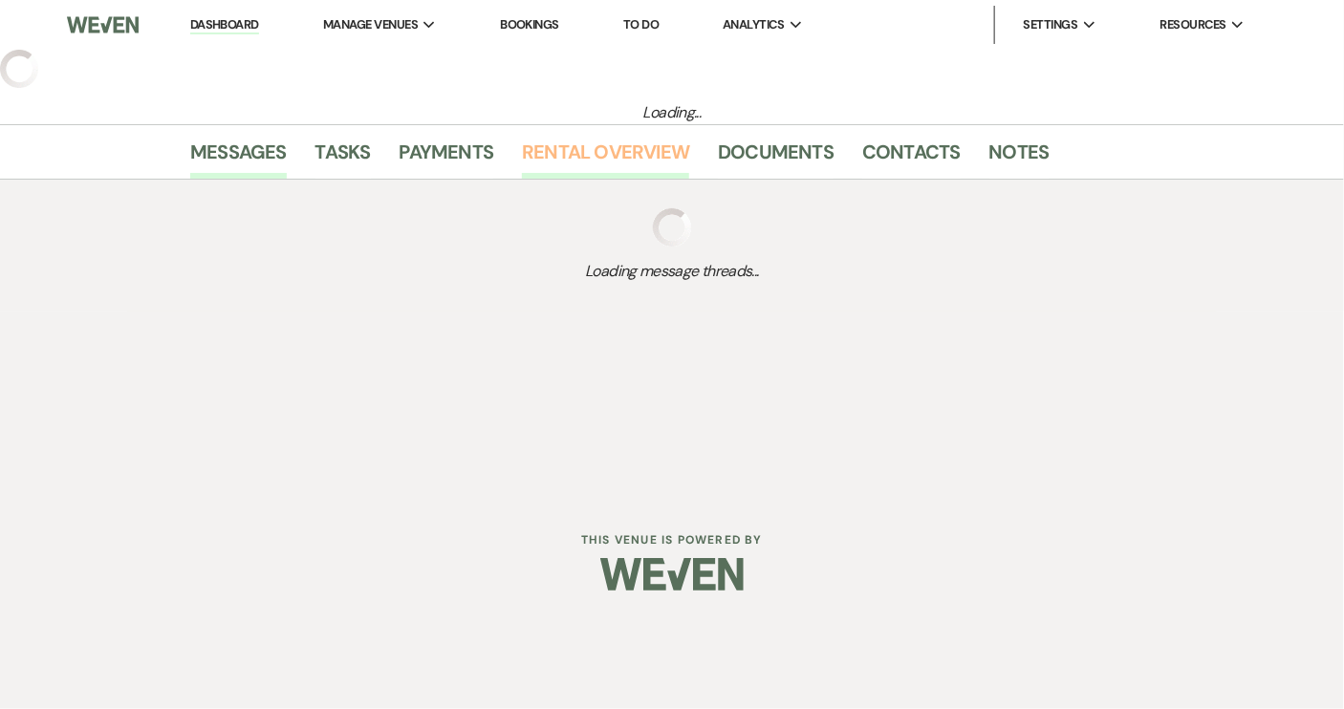
select select "6"
select select "12"
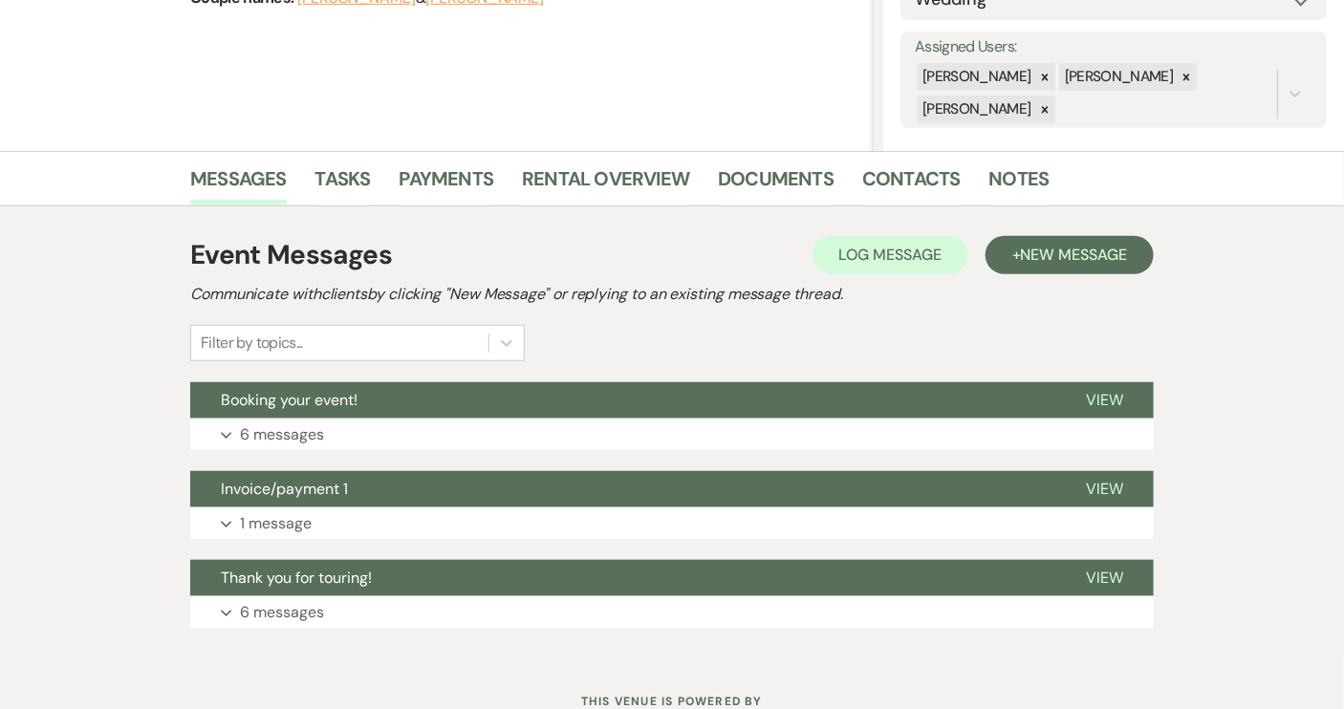
scroll to position [347, 0]
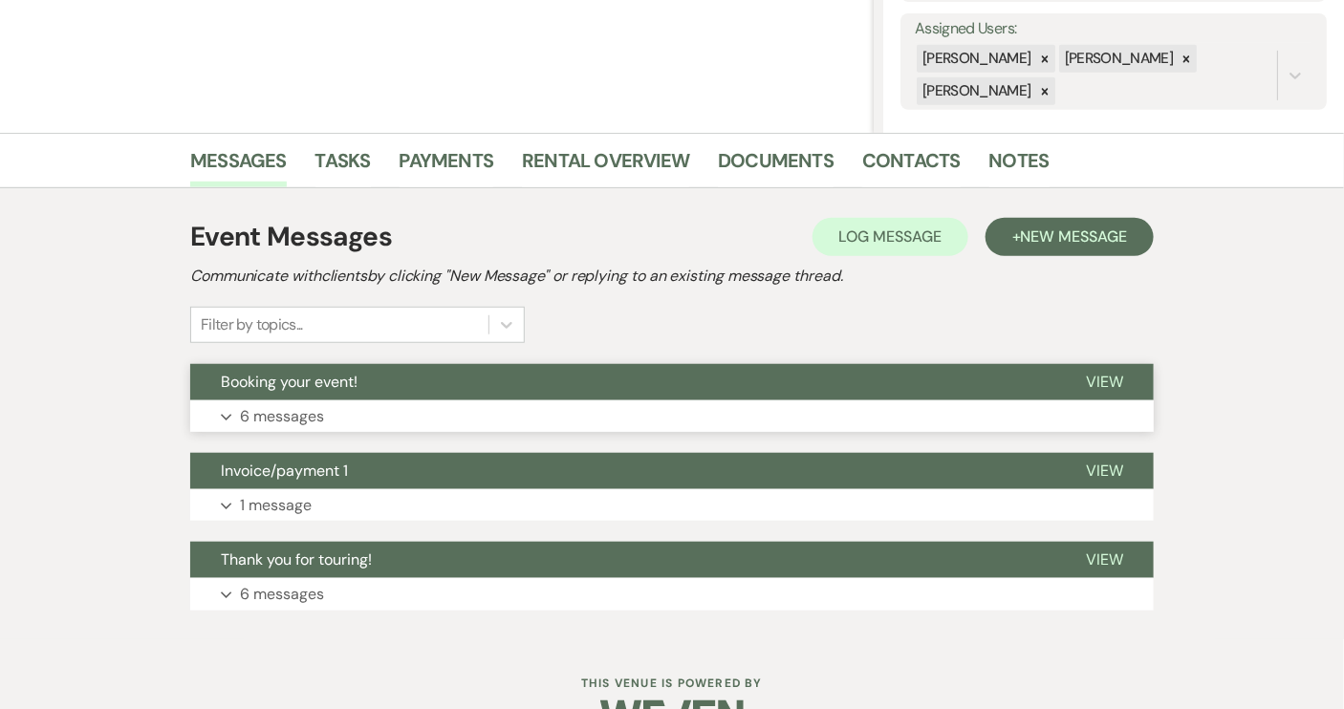
click at [1113, 374] on span "View" at bounding box center [1104, 382] width 37 height 20
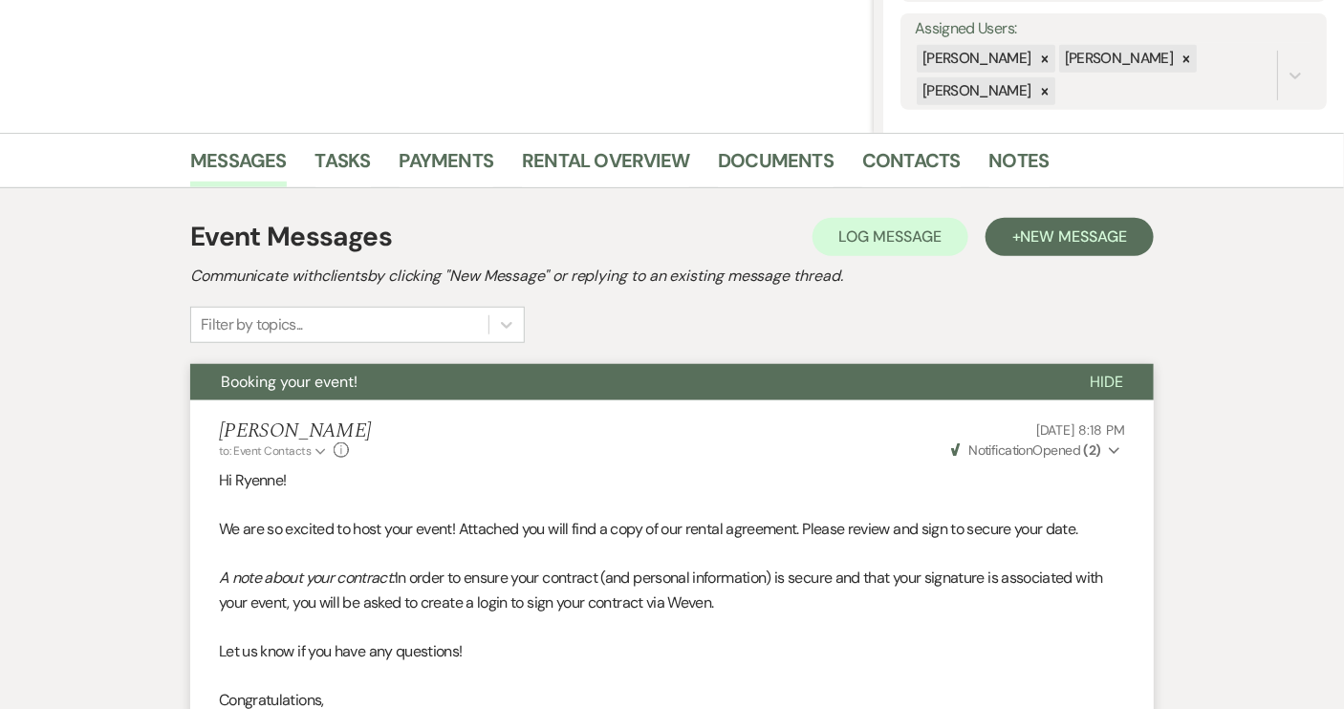
scroll to position [0, 0]
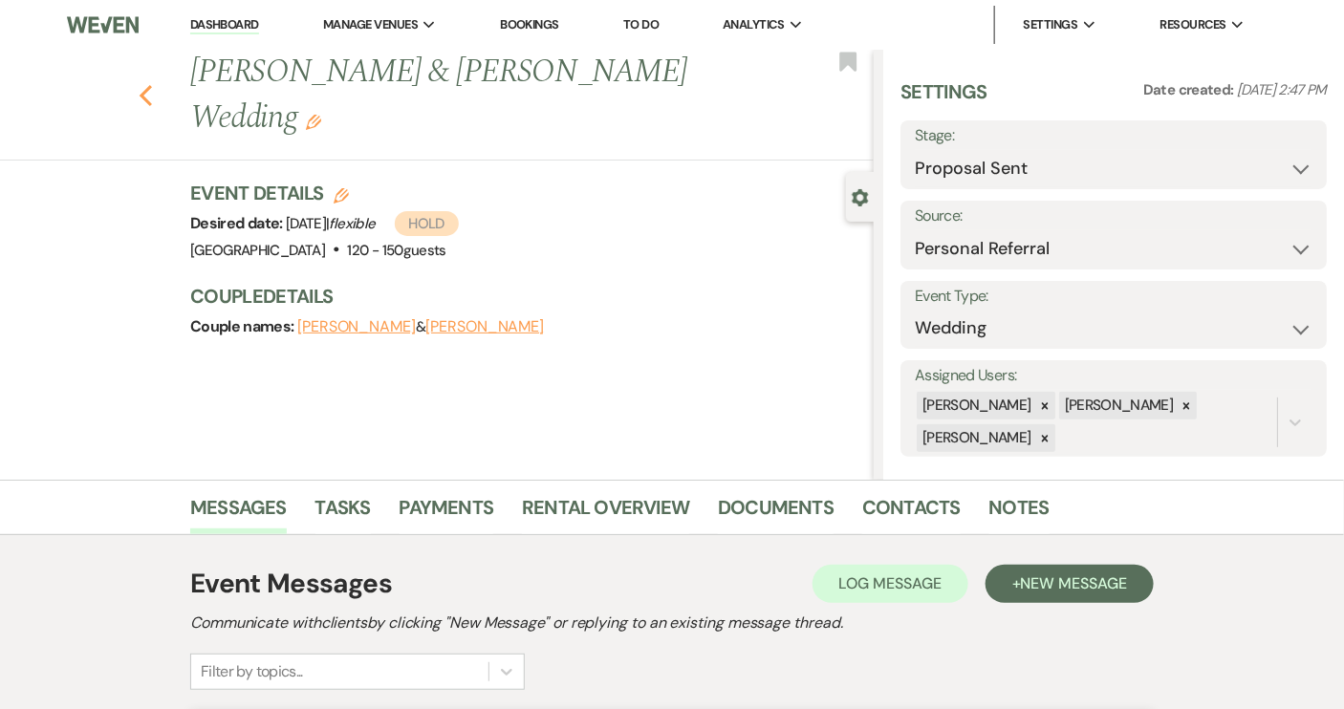
click at [153, 95] on icon "Previous" at bounding box center [146, 95] width 14 height 23
select select "6"
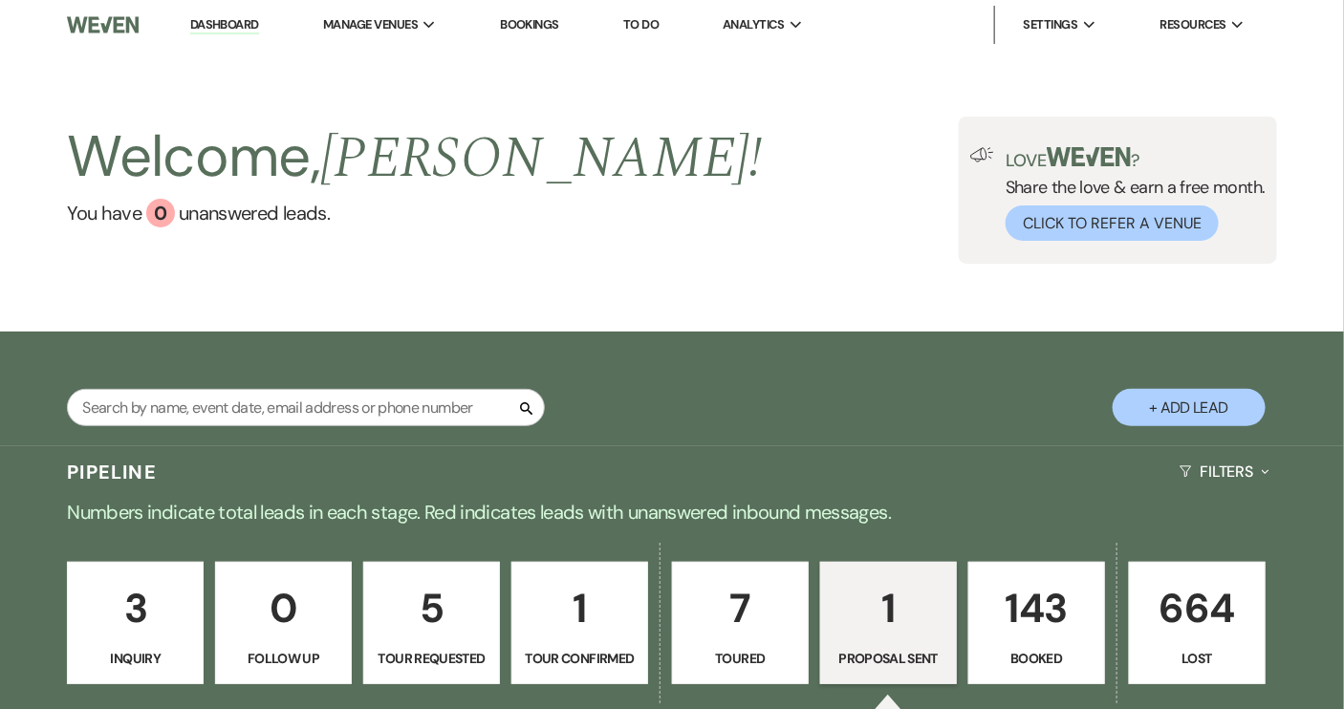
click at [226, 34] on li "Dashboard" at bounding box center [225, 25] width 88 height 38
click at [225, 24] on link "Dashboard" at bounding box center [224, 25] width 69 height 18
